Goal: Task Accomplishment & Management: Complete application form

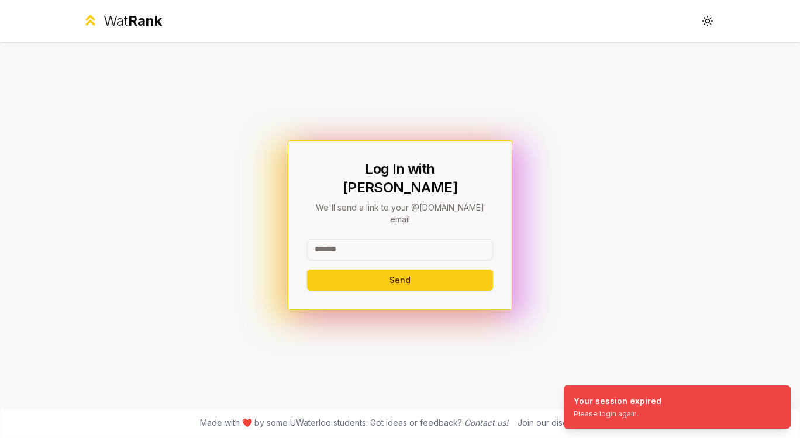
click at [396, 239] on input at bounding box center [400, 249] width 186 height 21
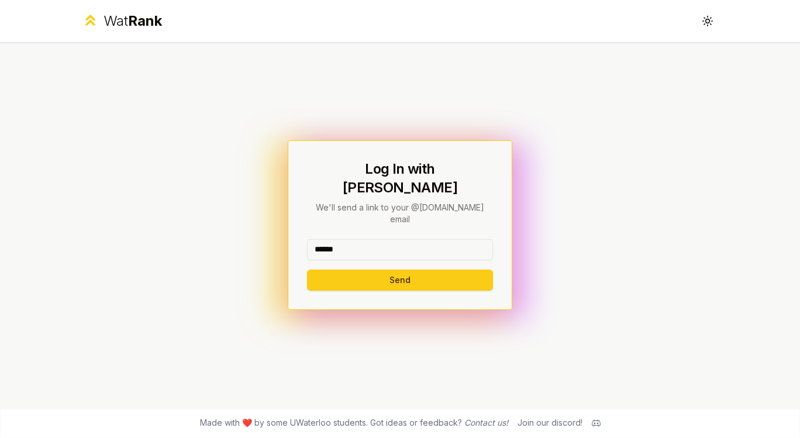
type input "******"
click at [325, 274] on button "Send" at bounding box center [400, 280] width 186 height 21
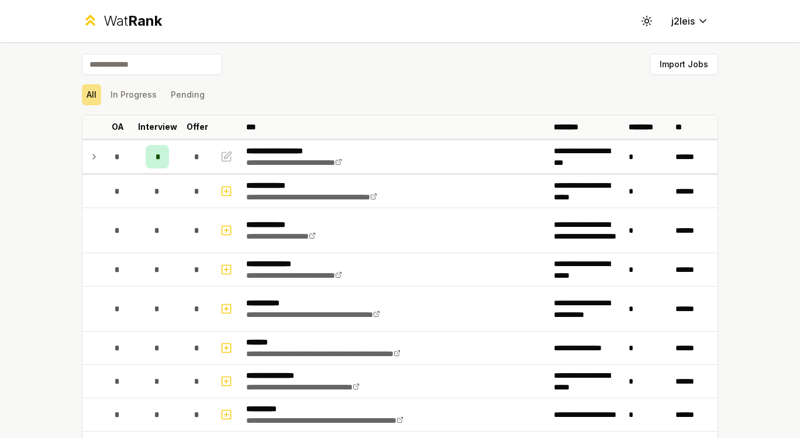
click at [152, 128] on p "Interview" at bounding box center [157, 127] width 39 height 12
